Goal: Communication & Community: Answer question/provide support

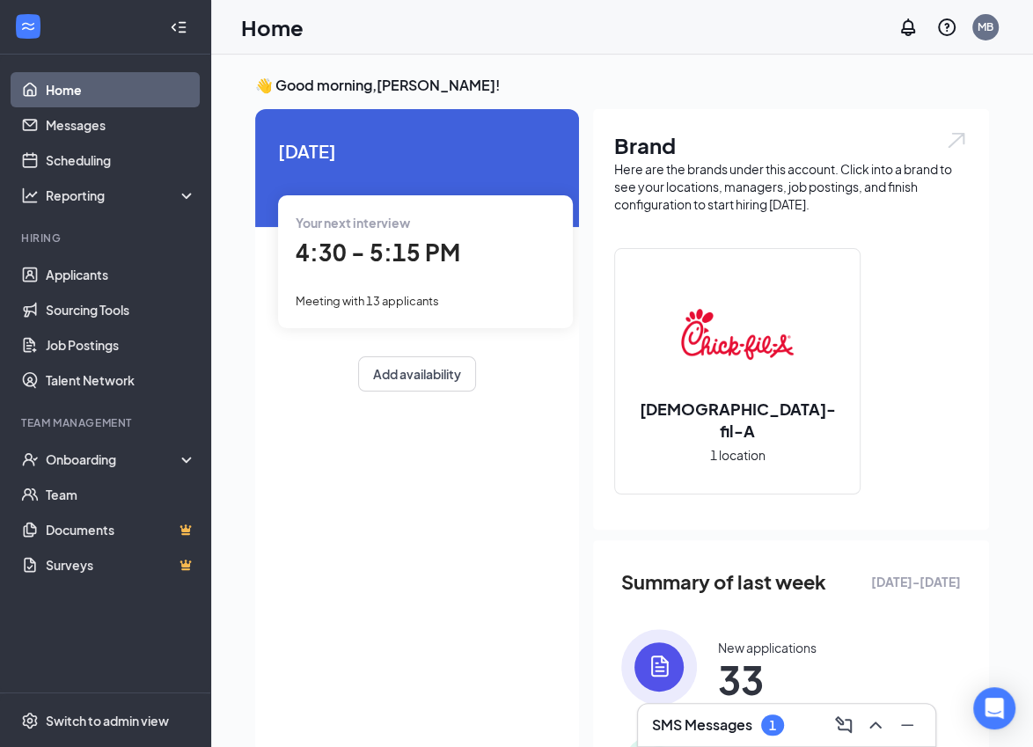
click at [719, 735] on div "SMS Messages 1" at bounding box center [786, 725] width 269 height 28
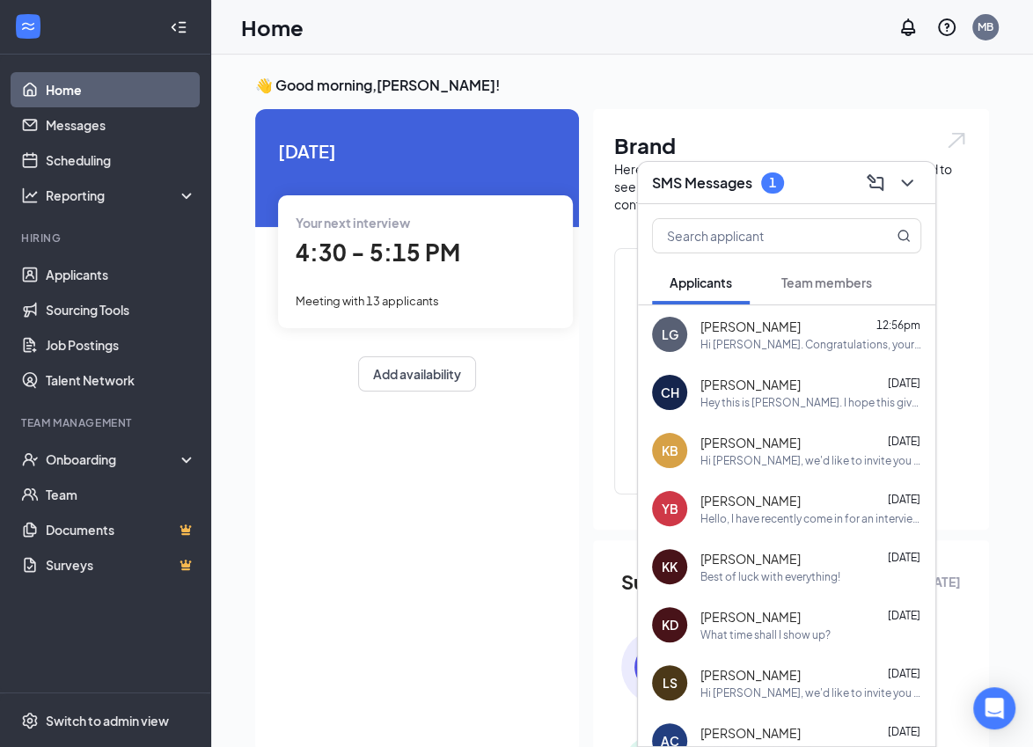
click at [835, 273] on button "Team members" at bounding box center [827, 282] width 126 height 44
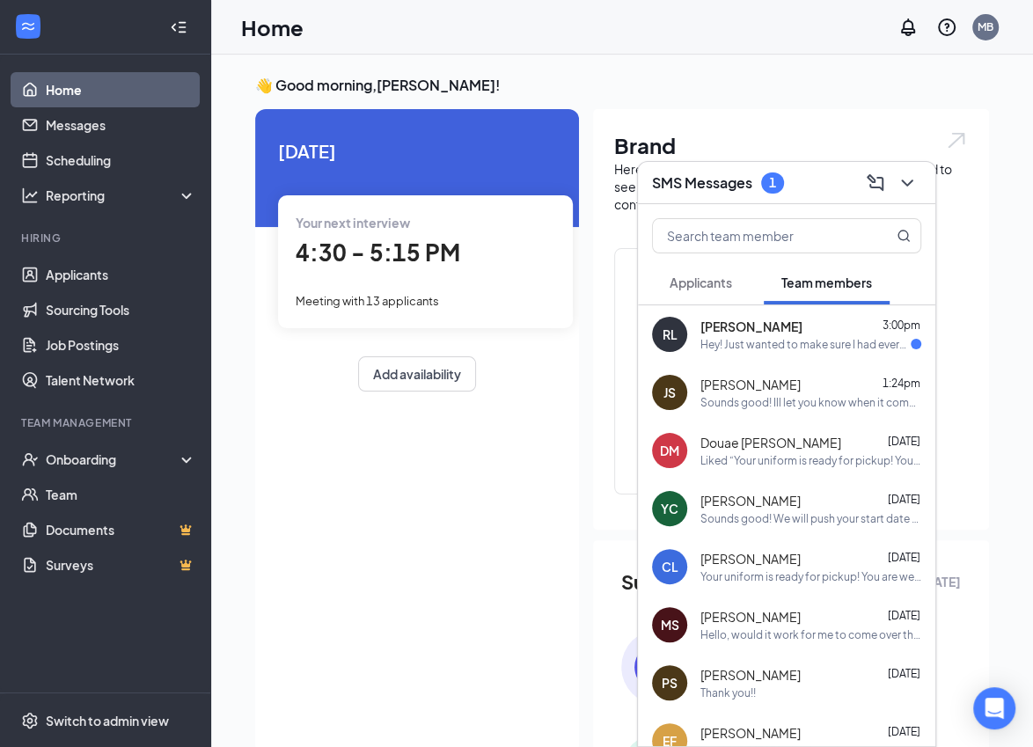
click at [787, 337] on div "Hey! Just wanted to make sure I had everything in for the start of the job or i…" at bounding box center [805, 344] width 210 height 15
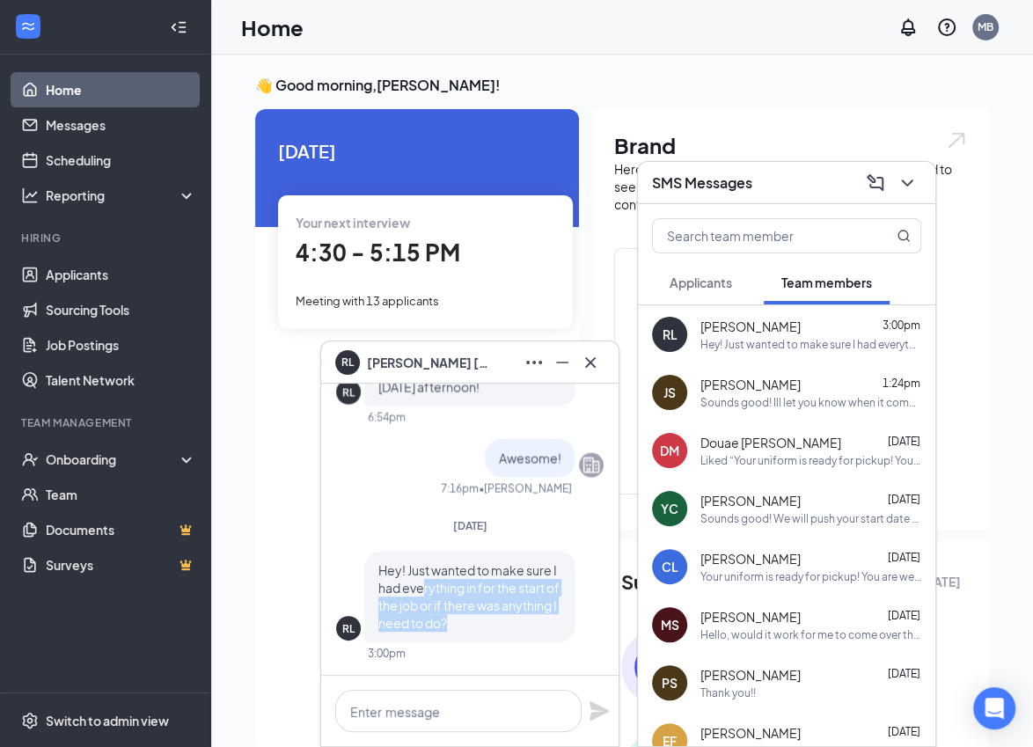
drag, startPoint x: 421, startPoint y: 596, endPoint x: 445, endPoint y: 630, distance: 42.2
click at [445, 630] on span "Hey! Just wanted to make sure I had everything in for the start of the job or i…" at bounding box center [468, 596] width 181 height 69
click at [449, 616] on p "Hey! Just wanted to make sure I had everything in for the start of the job or i…" at bounding box center [469, 596] width 183 height 70
click at [472, 686] on div at bounding box center [469, 711] width 297 height 70
click at [450, 706] on textarea at bounding box center [458, 711] width 246 height 42
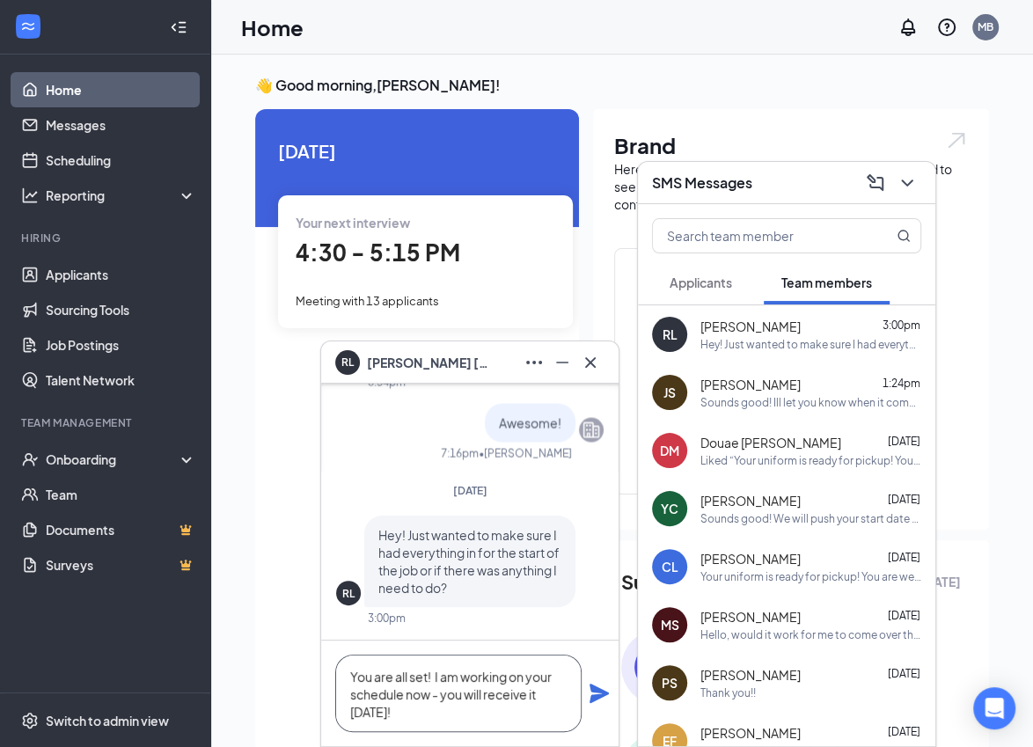
type textarea "You are all set! I am working on your schedule now - you will receive it [DATE]!"
click at [600, 698] on icon "Plane" at bounding box center [598, 693] width 19 height 19
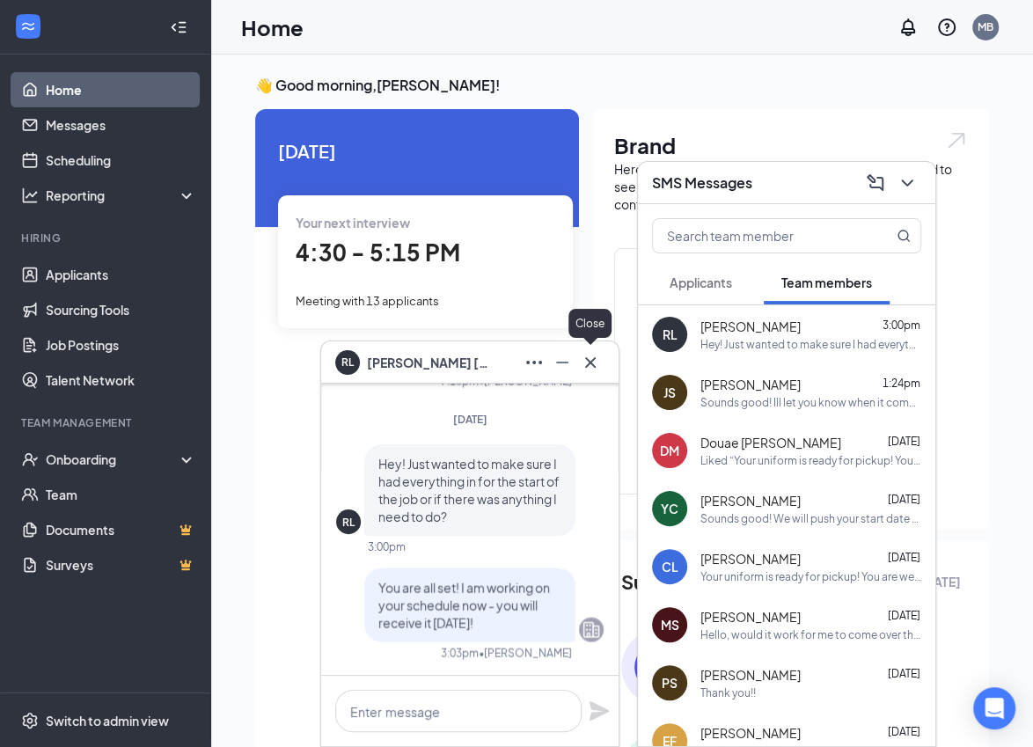
click at [590, 361] on icon "Cross" at bounding box center [590, 361] width 11 height 11
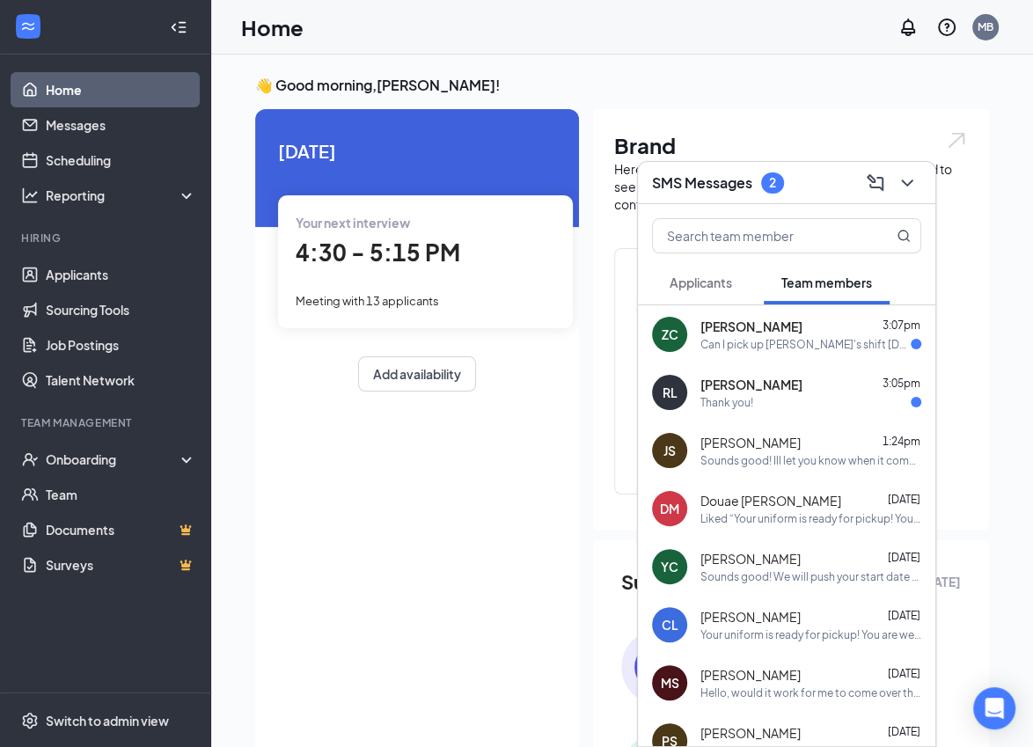
click at [606, 334] on div "Brand Here are the brands under this account. Click into a brand to see your lo…" at bounding box center [791, 319] width 396 height 421
click at [758, 399] on div "Thank you!" at bounding box center [810, 402] width 221 height 15
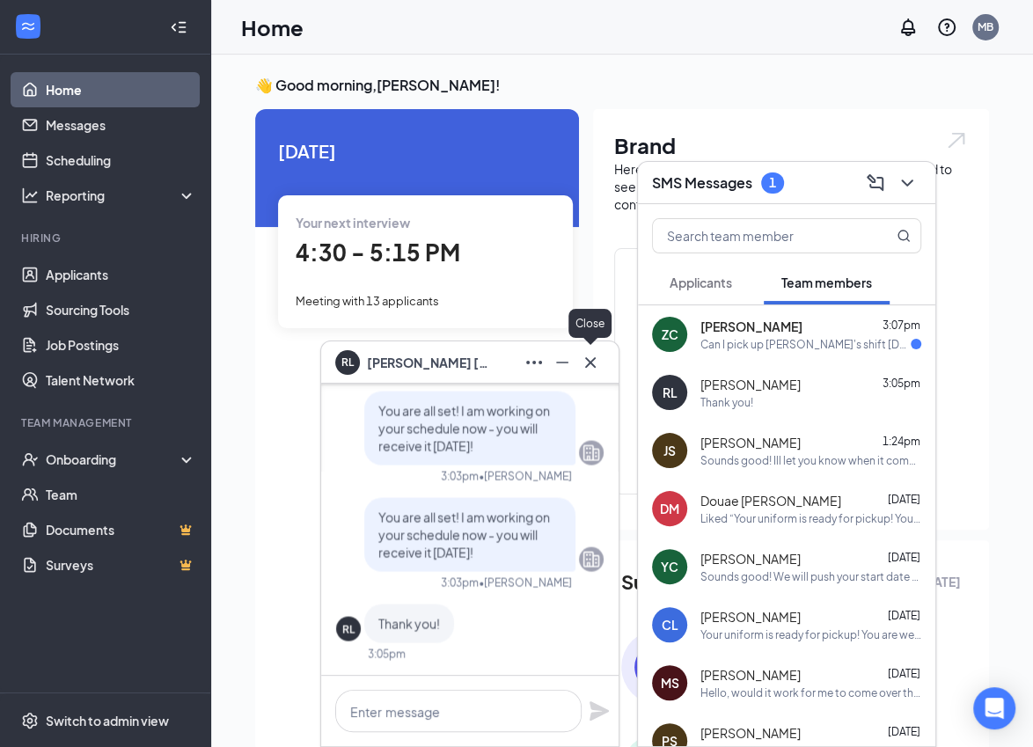
click at [589, 360] on icon "Cross" at bounding box center [590, 361] width 11 height 11
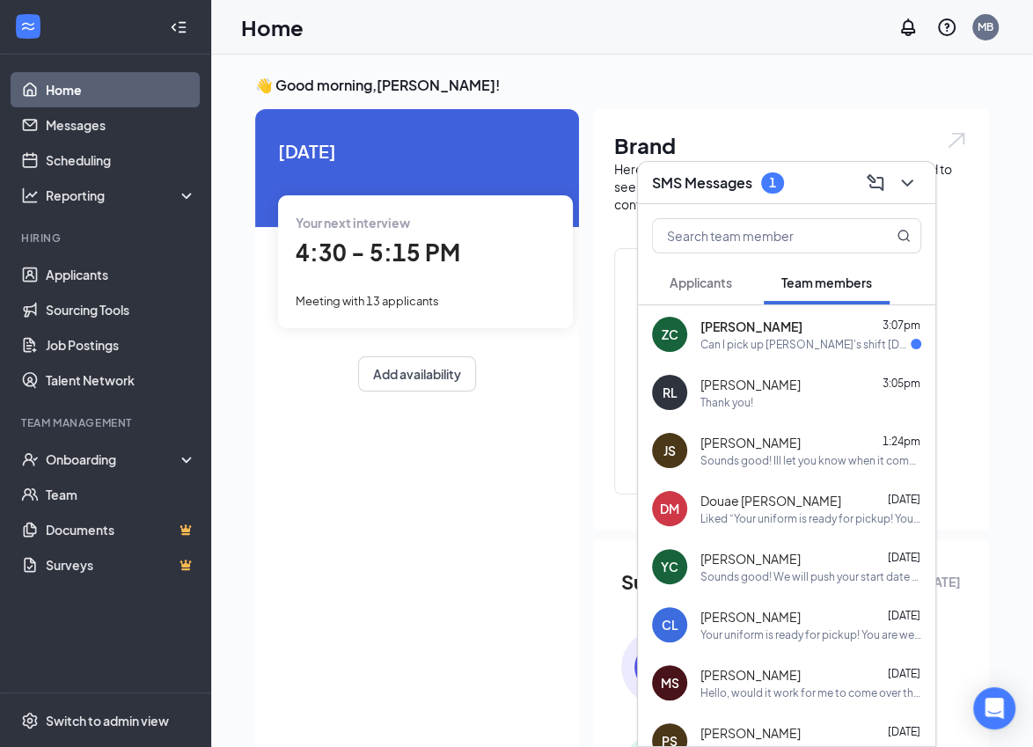
click at [794, 342] on div "Can I pick up [PERSON_NAME]'s shift [DATE] even though i took it off?" at bounding box center [805, 344] width 210 height 15
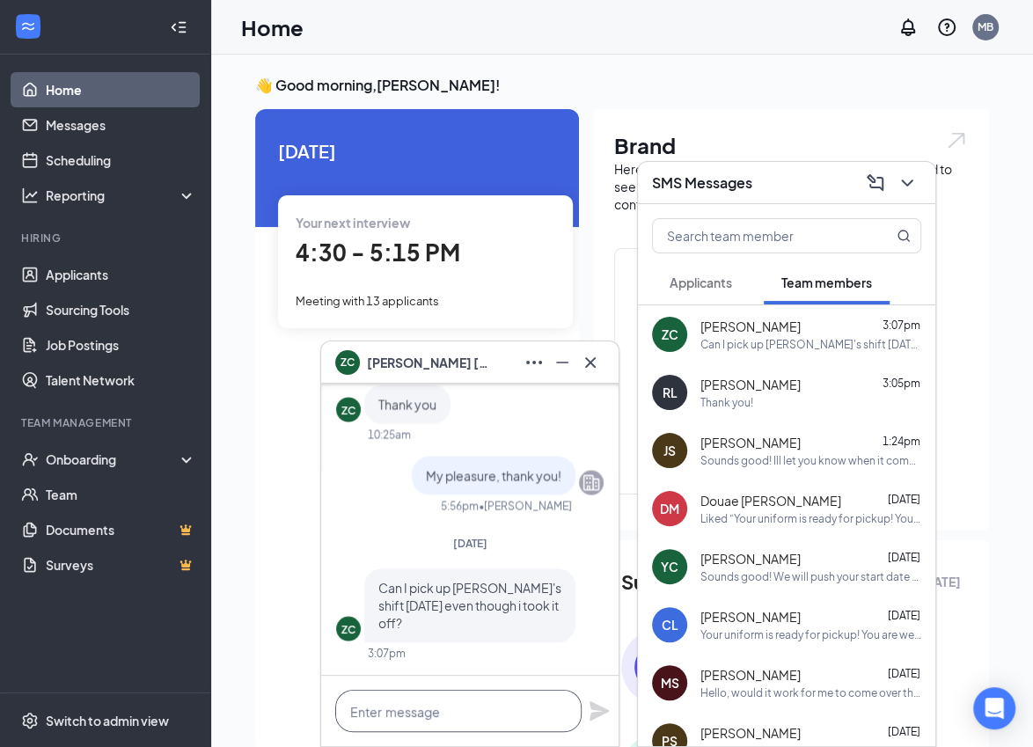
click at [464, 703] on textarea at bounding box center [458, 711] width 246 height 42
type textarea "Y"
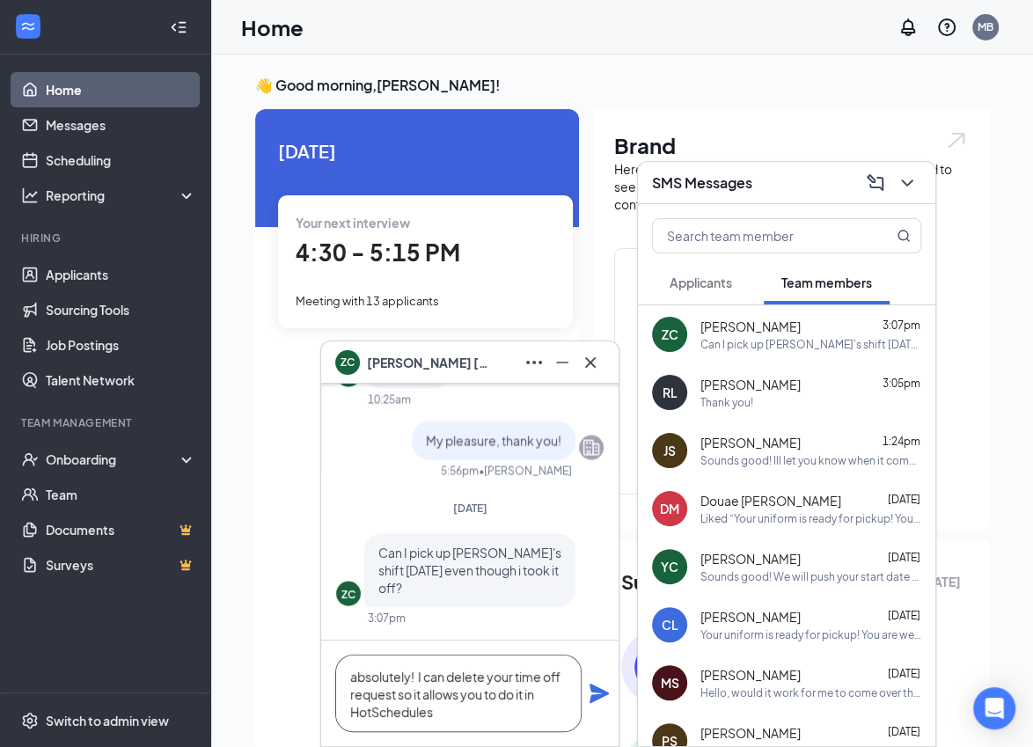
type textarea "absolutely! I can delete your time off request so it allows you to do it in Hot…"
click at [600, 698] on icon "Plane" at bounding box center [598, 693] width 19 height 19
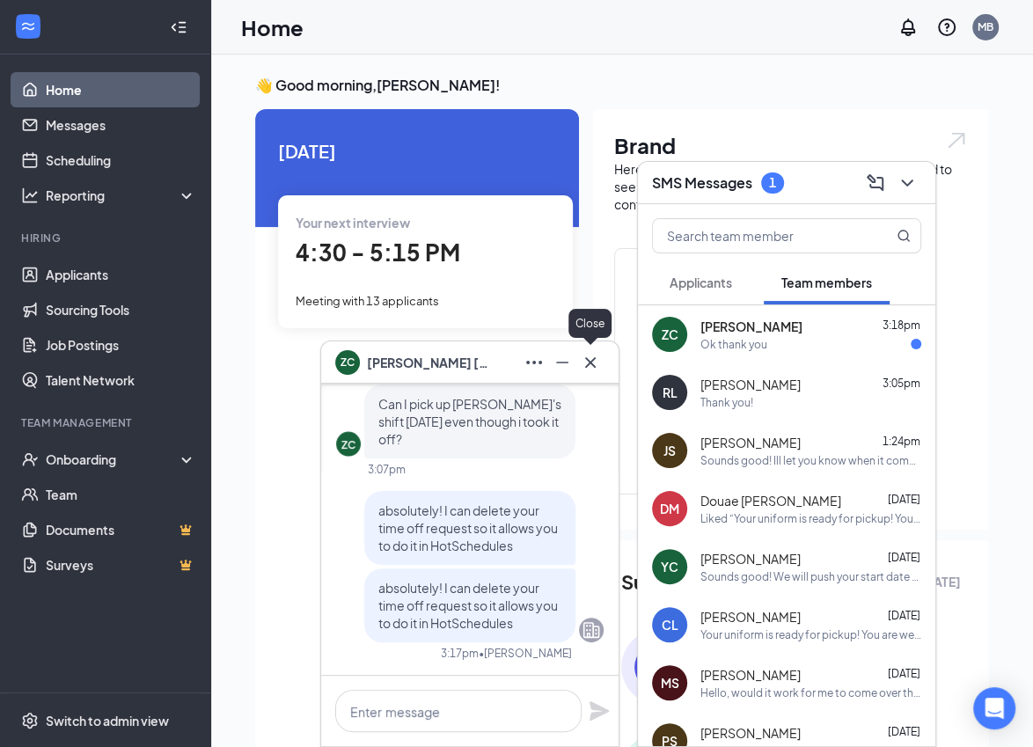
click at [596, 369] on icon "Cross" at bounding box center [590, 362] width 21 height 21
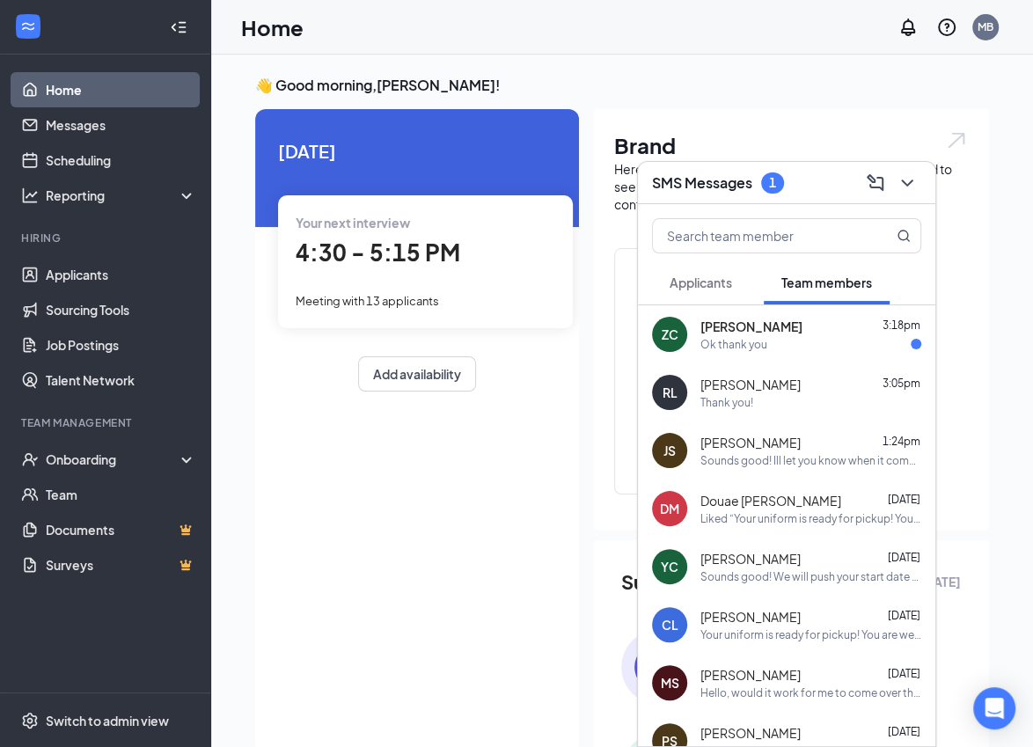
click at [759, 337] on div "Ok thank you" at bounding box center [733, 344] width 67 height 15
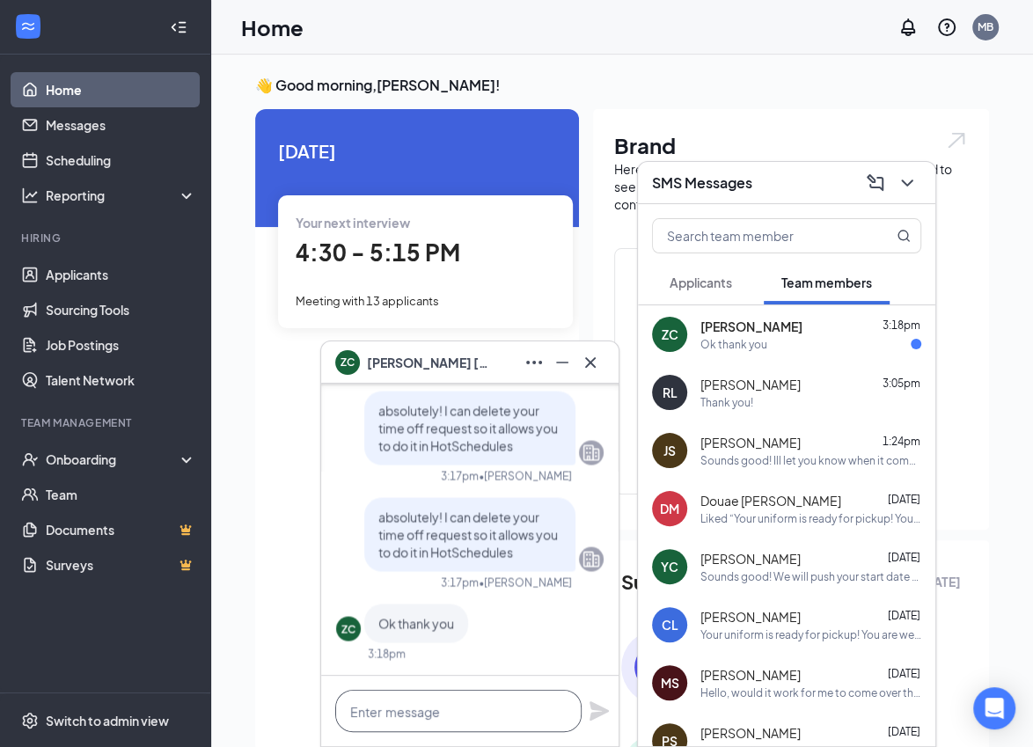
click at [457, 713] on textarea at bounding box center [458, 711] width 246 height 42
type textarea "My pleasure!"
click at [599, 723] on div "My pleasure!" at bounding box center [469, 711] width 297 height 70
click at [598, 708] on icon "Plane" at bounding box center [598, 710] width 19 height 19
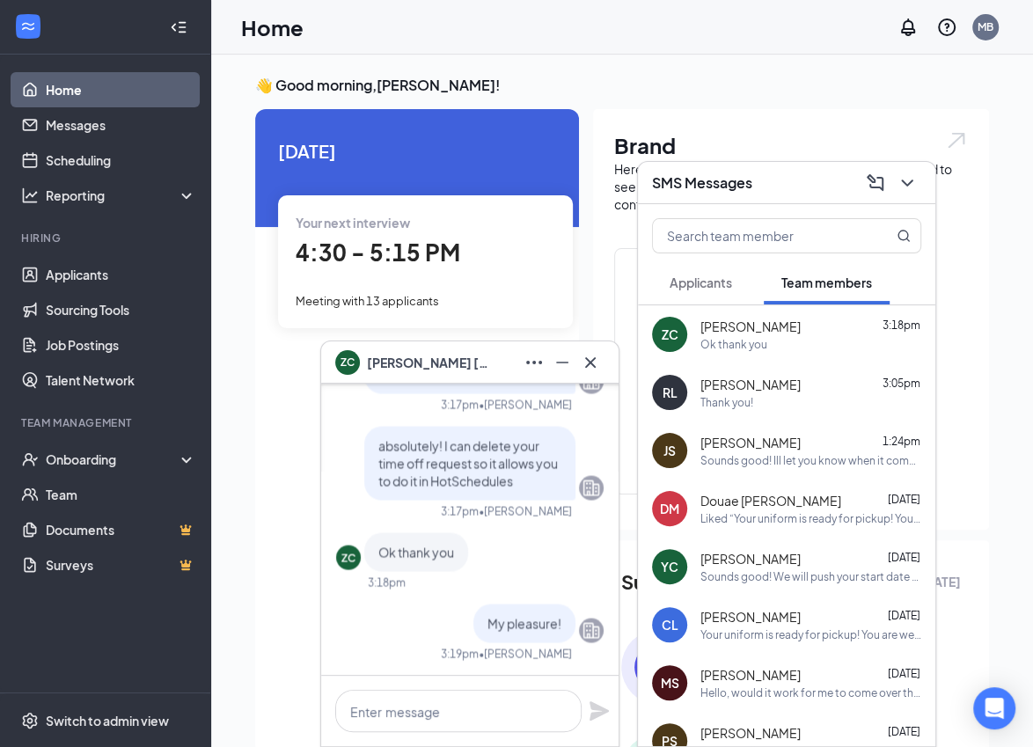
click at [595, 370] on icon "Cross" at bounding box center [590, 362] width 21 height 21
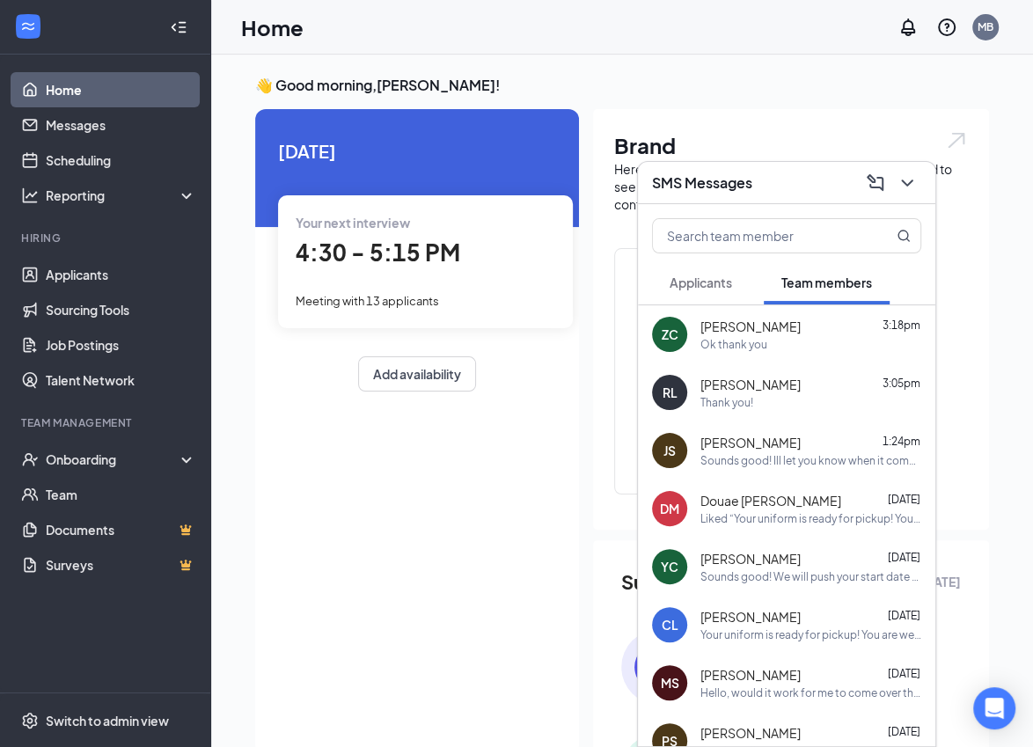
click at [767, 391] on span "[PERSON_NAME]" at bounding box center [750, 385] width 100 height 18
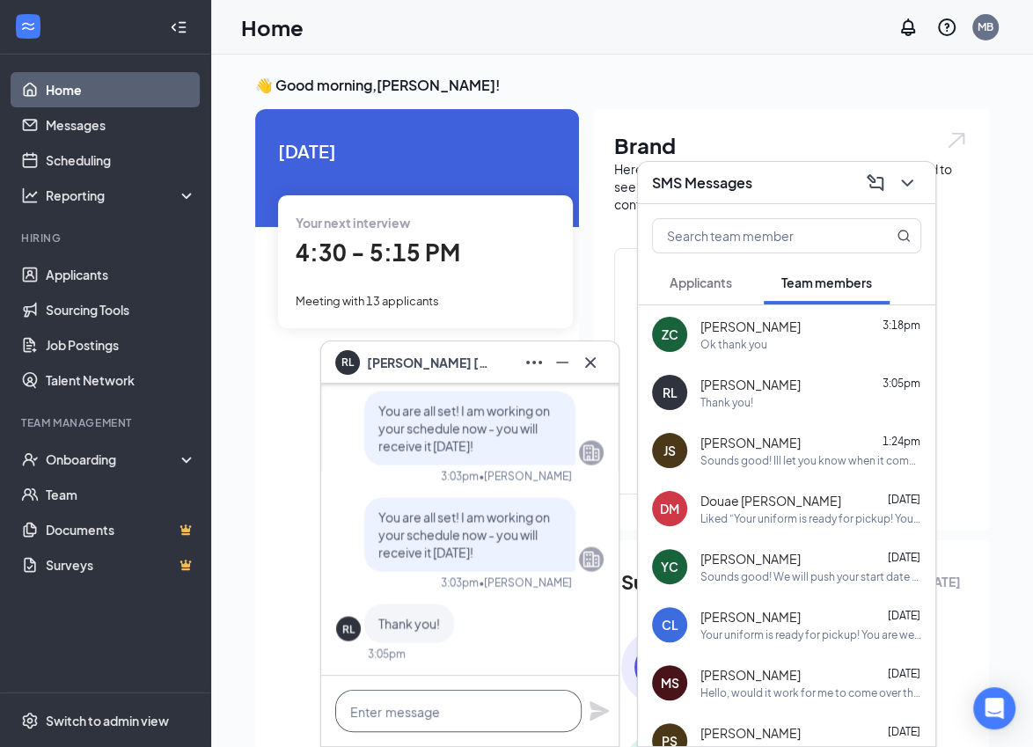
click at [446, 694] on textarea at bounding box center [458, 711] width 246 height 42
type textarea "M"
type textarea "Thank YOU!"
click at [600, 715] on icon "Plane" at bounding box center [599, 710] width 21 height 21
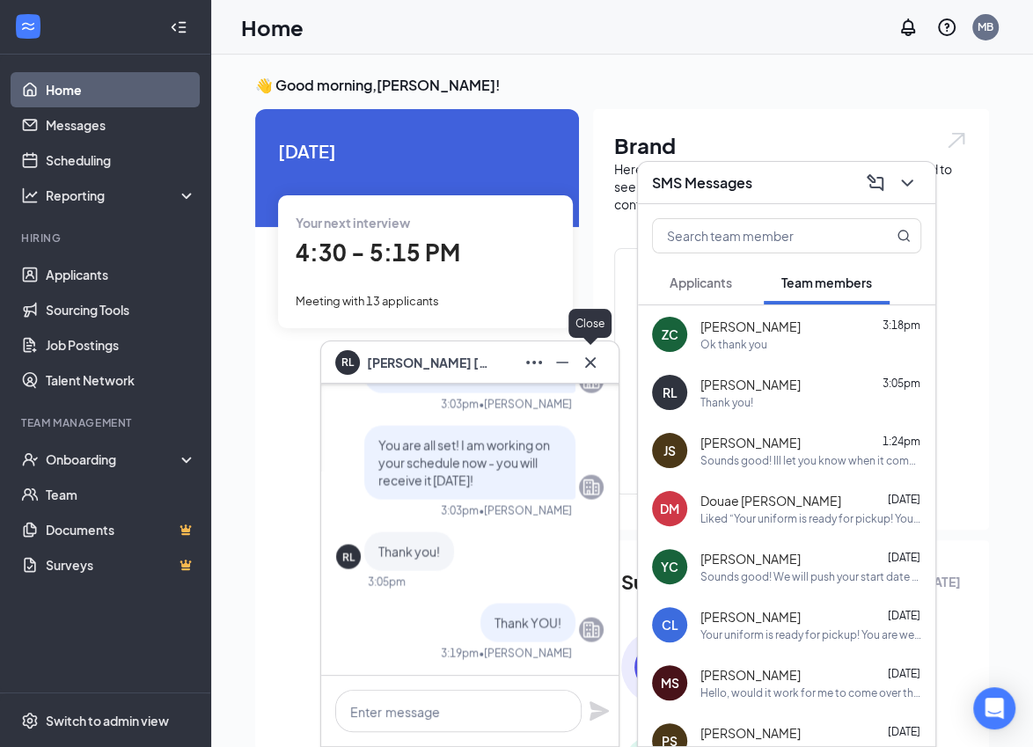
click at [593, 362] on icon "Cross" at bounding box center [590, 362] width 21 height 21
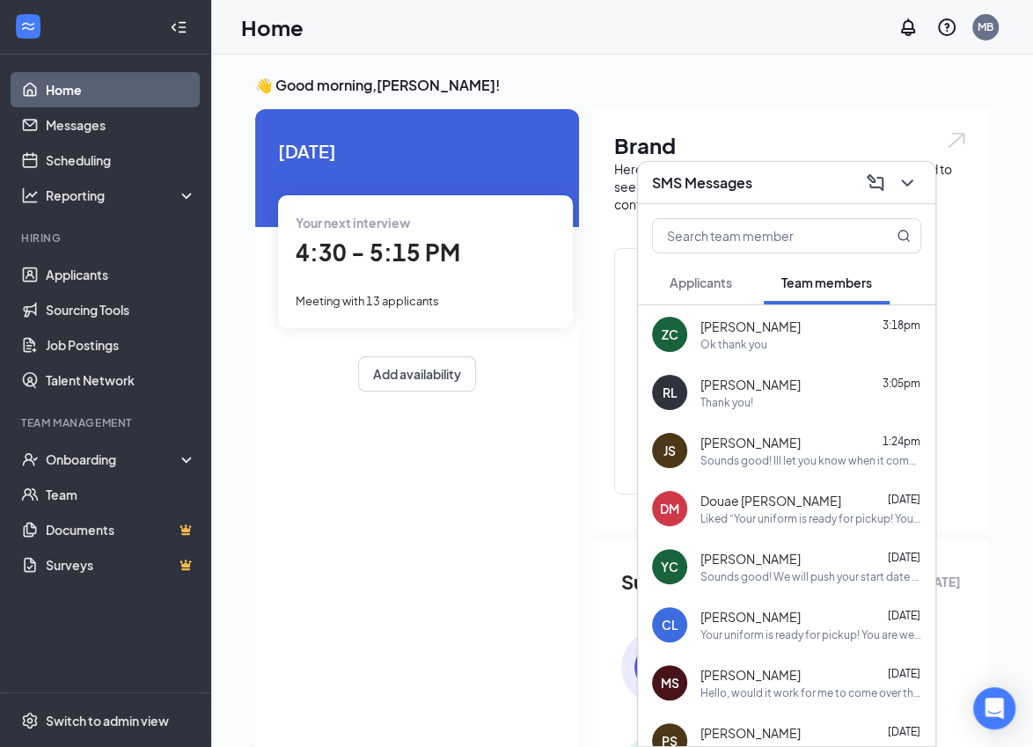
click at [907, 179] on icon "ChevronDown" at bounding box center [906, 182] width 21 height 21
